Goal: Task Accomplishment & Management: Use online tool/utility

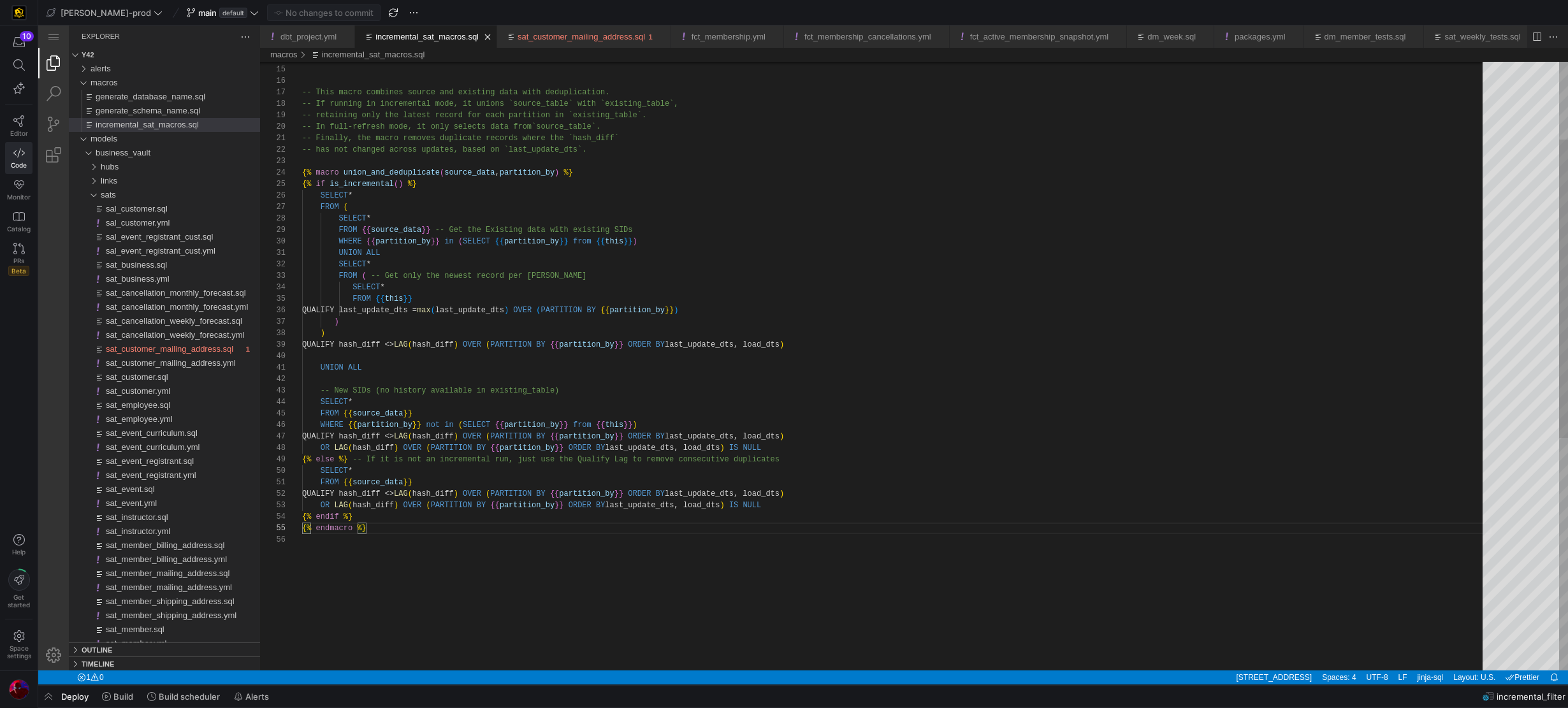
scroll to position [55, 0]
click at [378, 534] on div "incremental_sat_macros.sql" at bounding box center [897, 540] width 1190 height 12
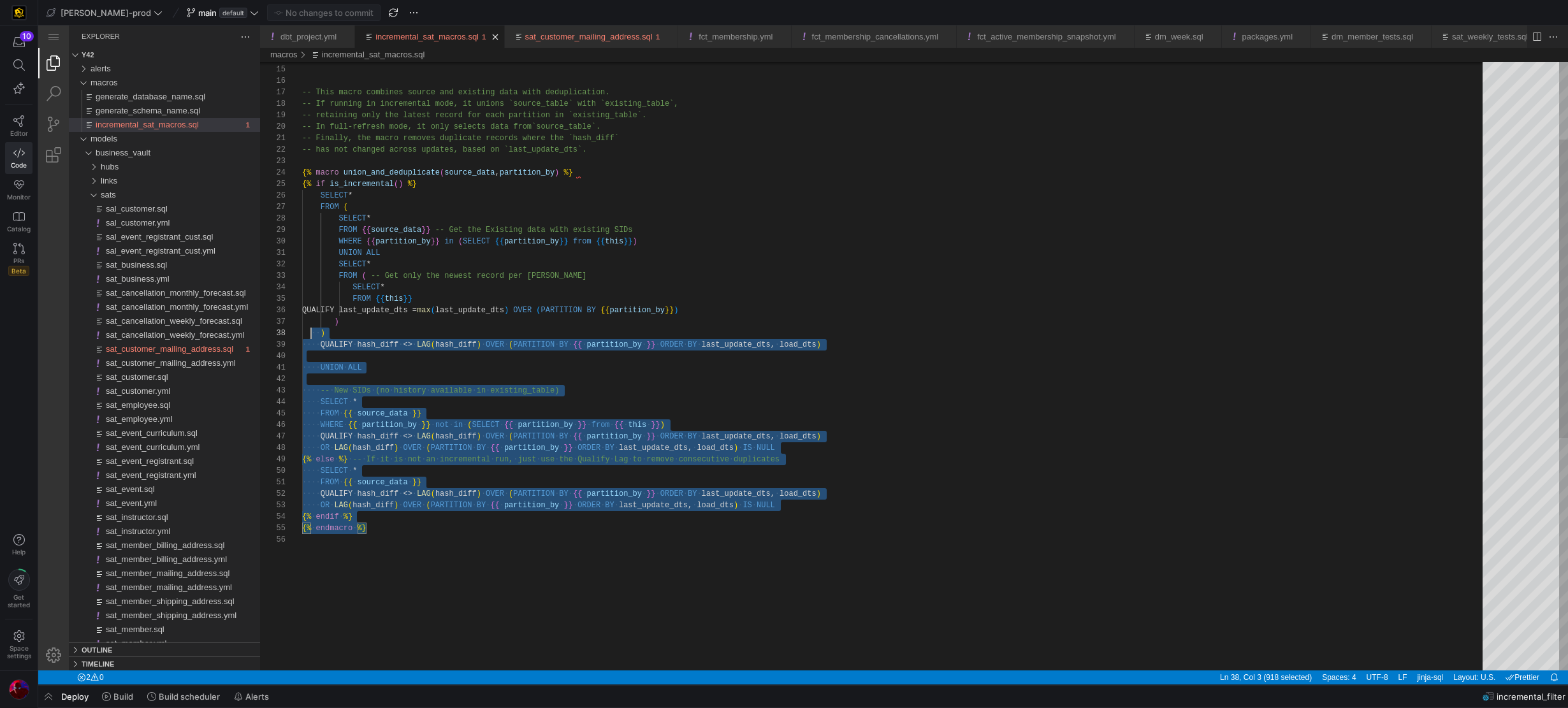
scroll to position [69, 9]
type textarea "-- Finally, the macro removes duplicate records where the `hash_diff` -- has no…"
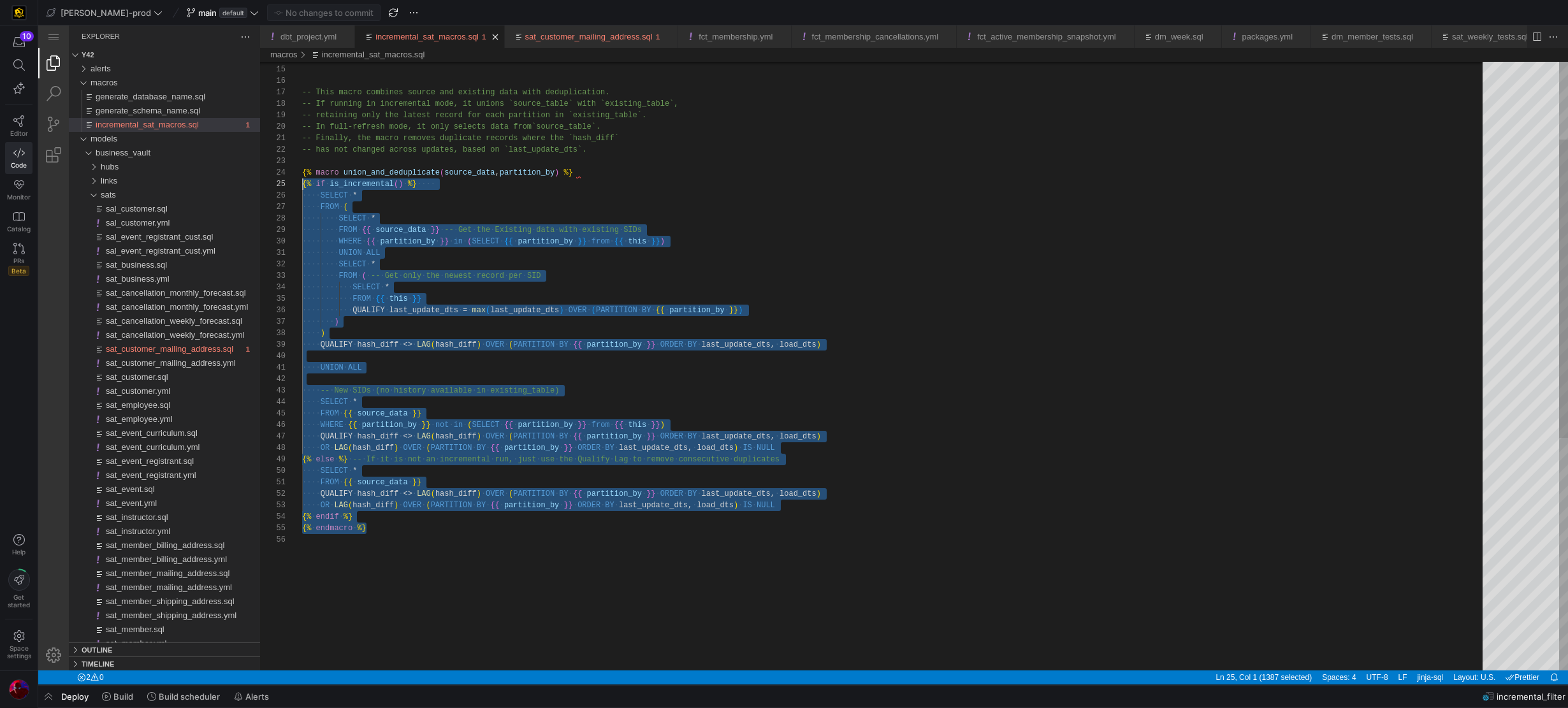
scroll to position [35, 0]
drag, startPoint x: 378, startPoint y: 531, endPoint x: 285, endPoint y: 174, distance: 368.9
